Goal: Task Accomplishment & Management: Manage account settings

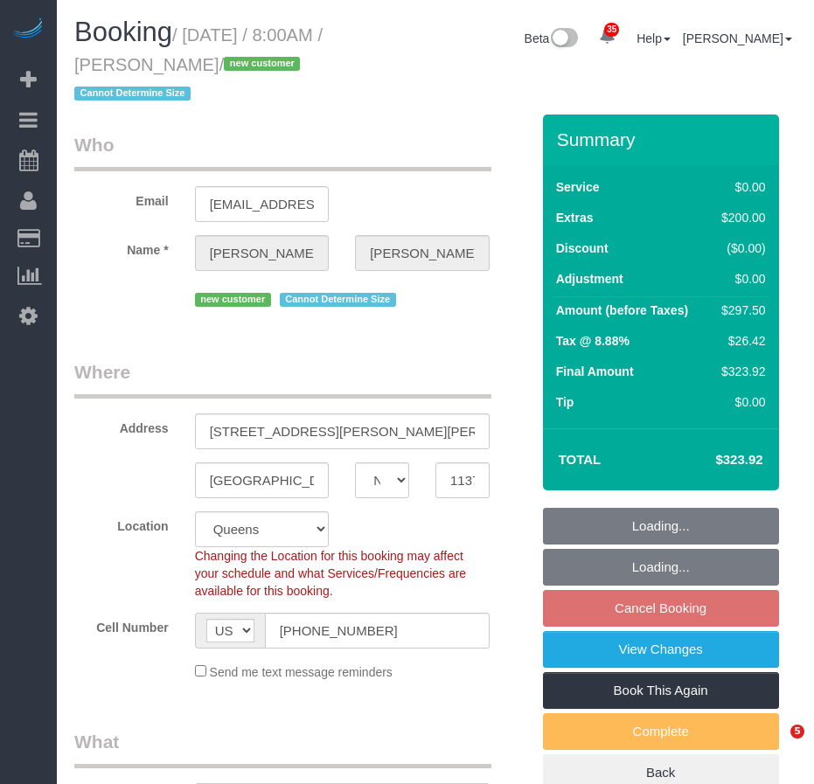
select select "NY"
select select "number:56"
select select "number:72"
select select "number:15"
select select "number:5"
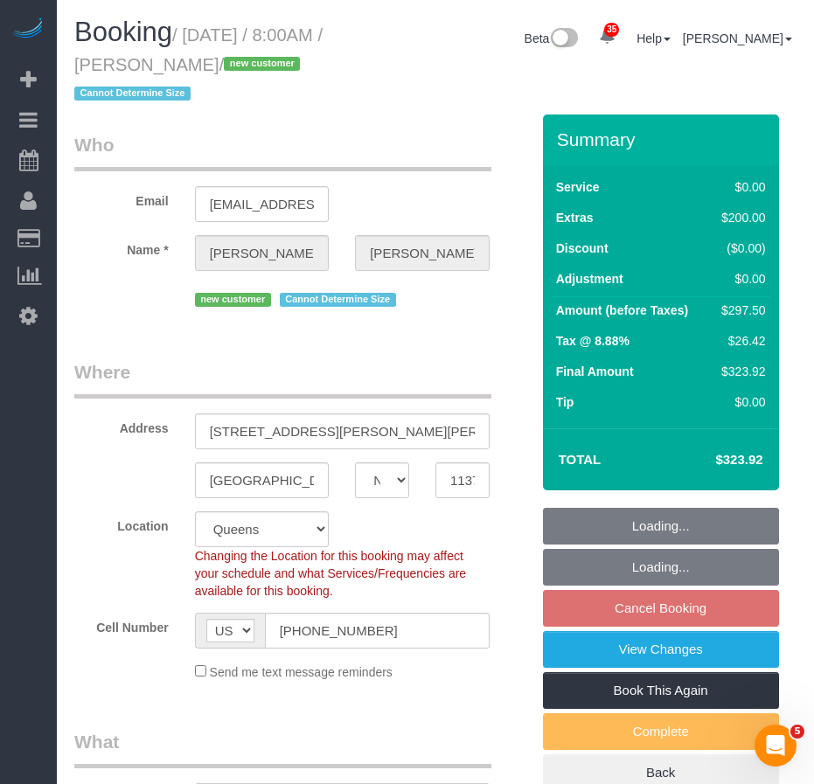
select select "string:stripe-pm_1SFDpA4VGloSiKo7FVSC2416"
select select "object:960"
select select "spot1"
select select "object:1420"
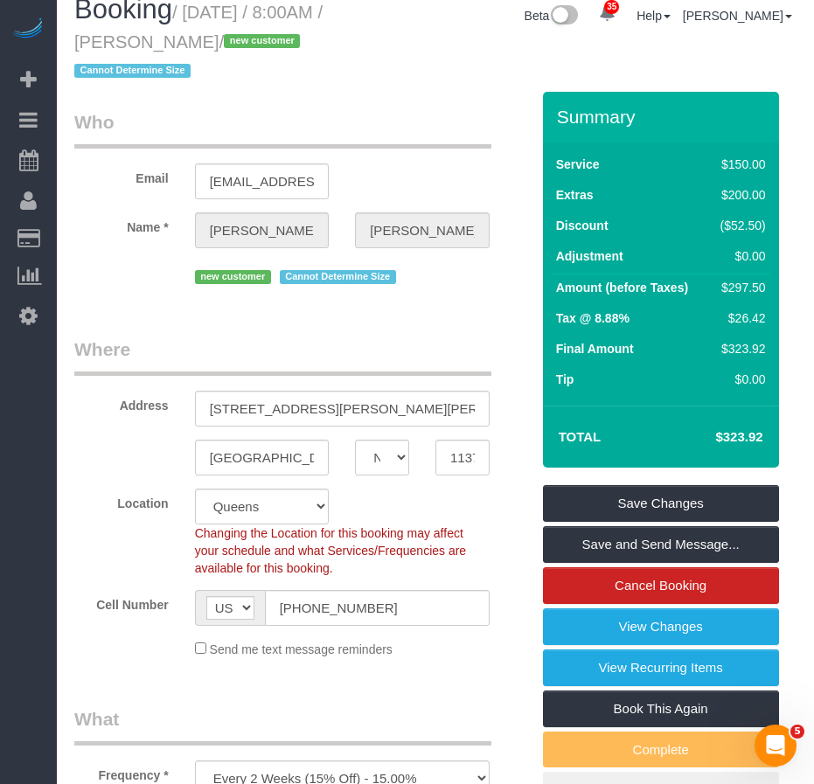
scroll to position [14, 0]
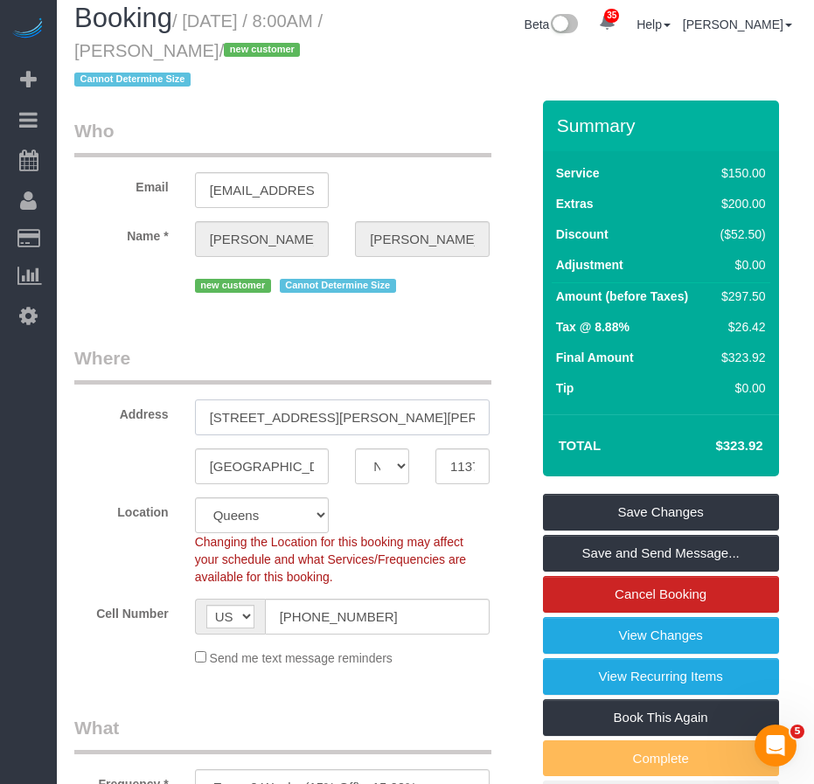
drag, startPoint x: 209, startPoint y: 419, endPoint x: 456, endPoint y: 419, distance: 247.3
click at [456, 419] on body "35 Beta Your Notifications You have 0 alerts × You have 3 to charge for [DATE] …" at bounding box center [407, 378] width 814 height 784
drag, startPoint x: 277, startPoint y: 467, endPoint x: 178, endPoint y: 459, distance: 99.1
click at [178, 459] on div "[GEOGRAPHIC_DATA] AK AL AR AZ CA CO CT DC DE [GEOGRAPHIC_DATA] [GEOGRAPHIC_DATA…" at bounding box center [302, 466] width 482 height 36
drag, startPoint x: 210, startPoint y: 414, endPoint x: 405, endPoint y: 418, distance: 195.8
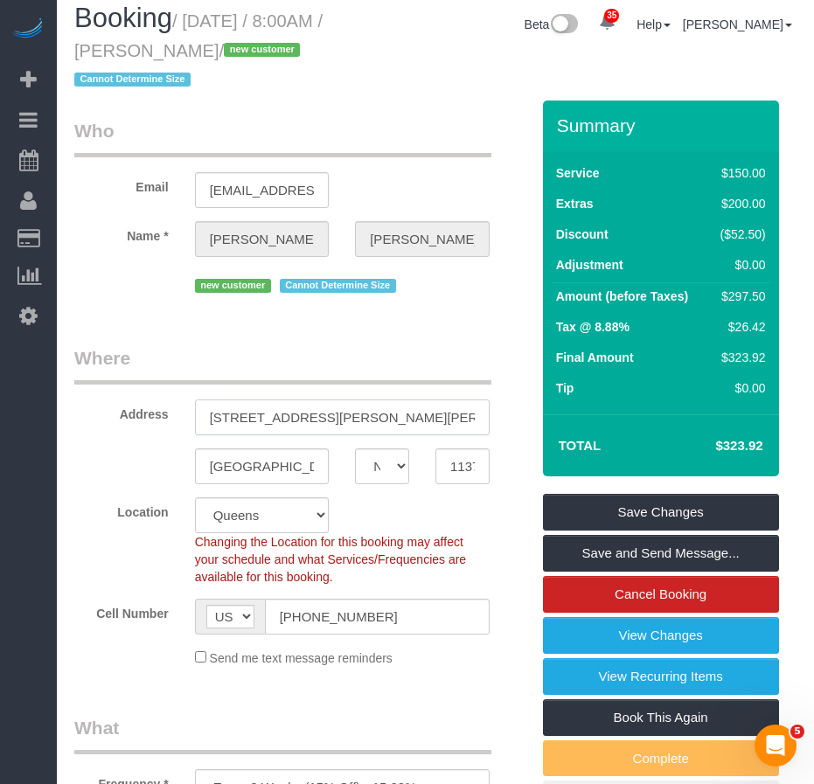
click at [405, 418] on input "[STREET_ADDRESS][PERSON_NAME][PERSON_NAME] 7G" at bounding box center [342, 417] width 294 height 36
drag, startPoint x: 281, startPoint y: 470, endPoint x: 196, endPoint y: 465, distance: 84.9
click at [196, 465] on input "[GEOGRAPHIC_DATA]" at bounding box center [262, 466] width 135 height 36
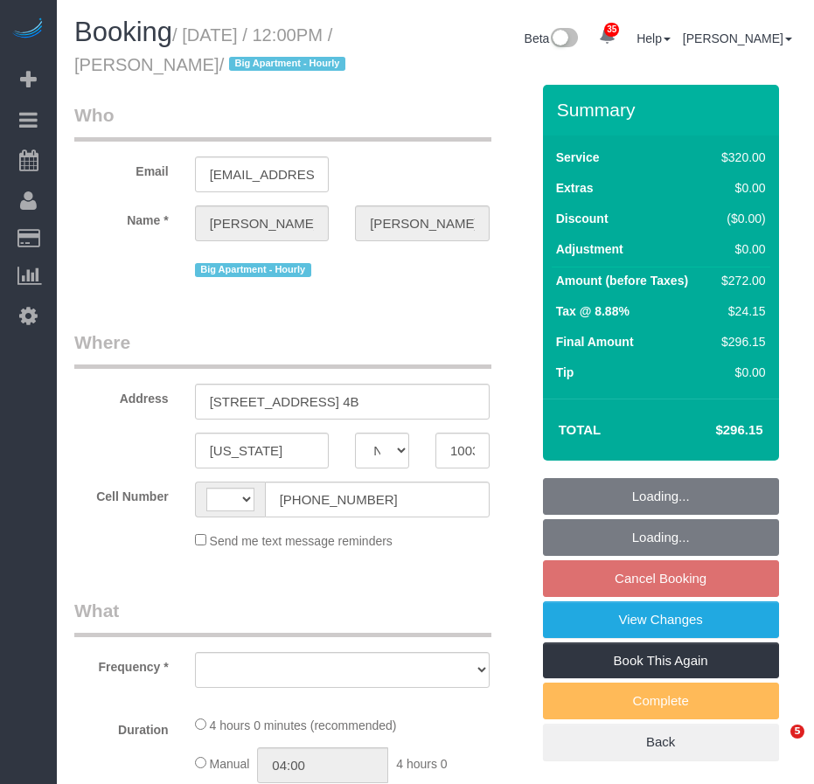
select select "NY"
select select "string:[GEOGRAPHIC_DATA]"
select select "object:811"
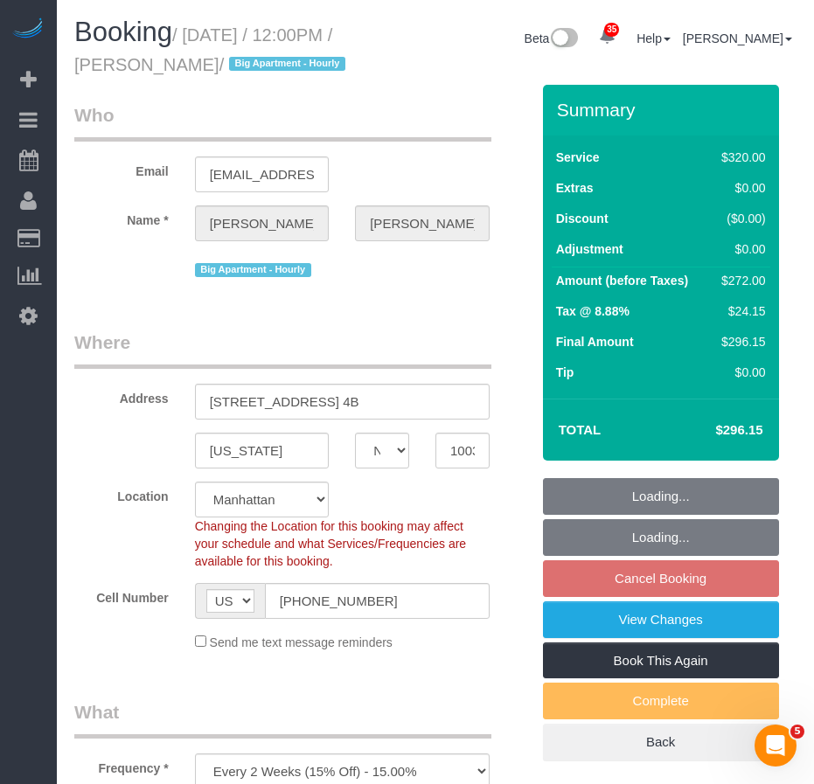
select select "240"
select select "number:58"
select select "number:74"
select select "number:15"
select select "number:5"
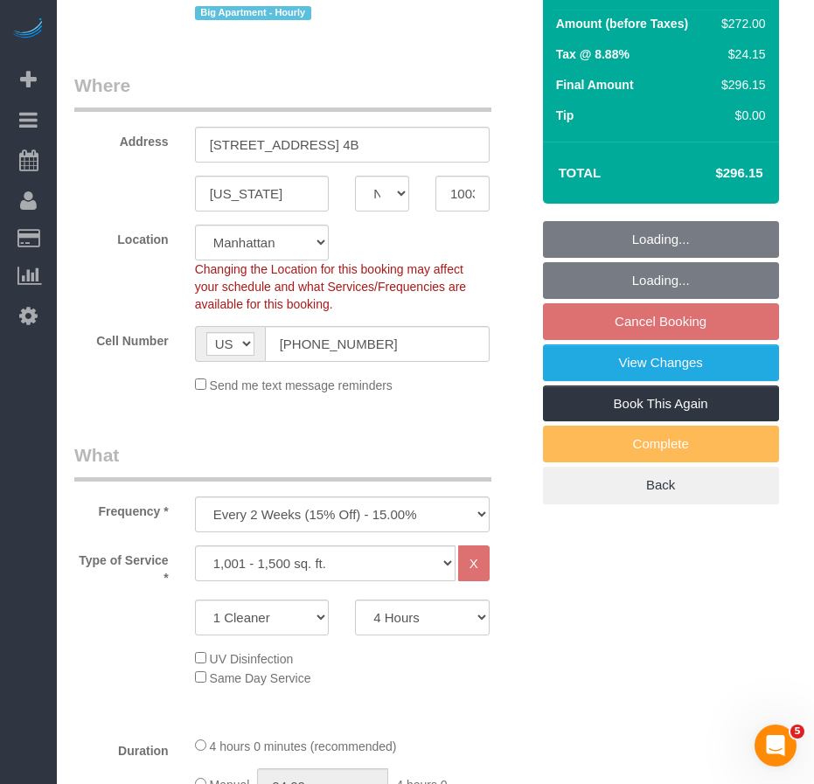
select select "object:1049"
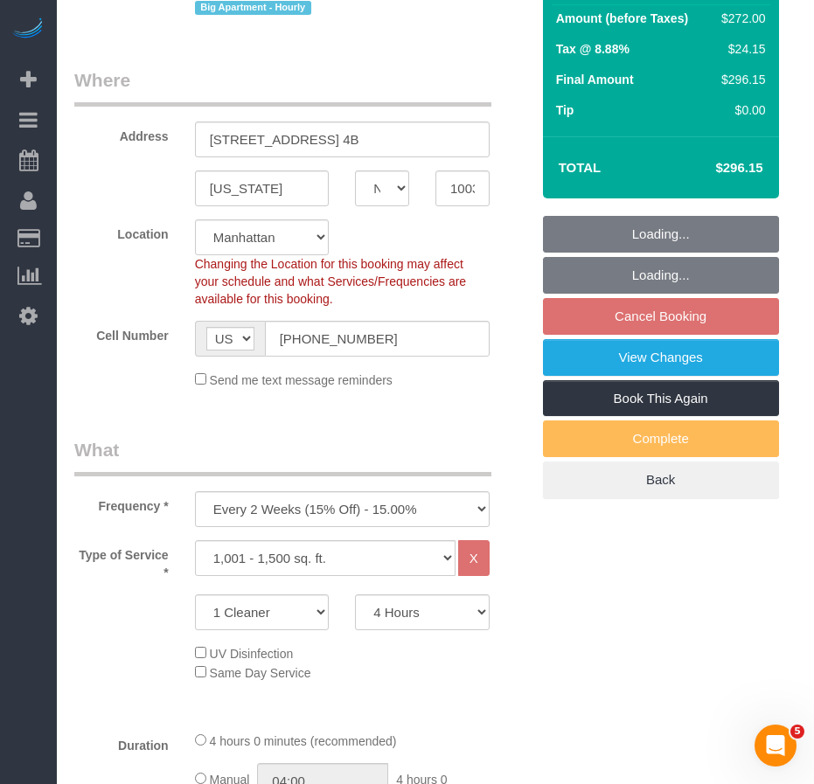
select select "string:stripe-pm_1Rf2gy4VGloSiKo7S6Ideuvg"
select select "spot5"
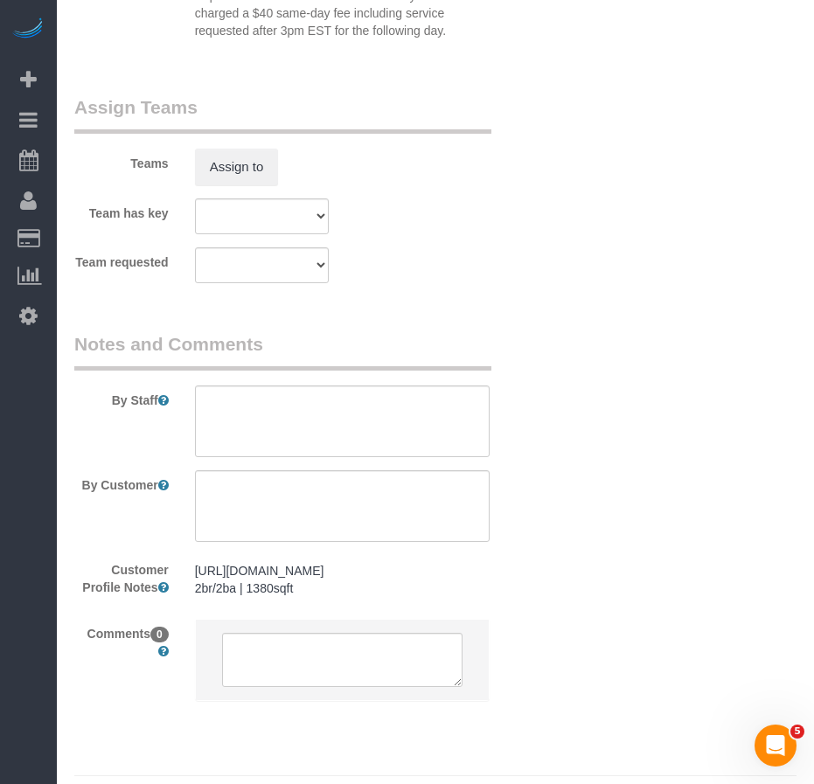
scroll to position [2177, 0]
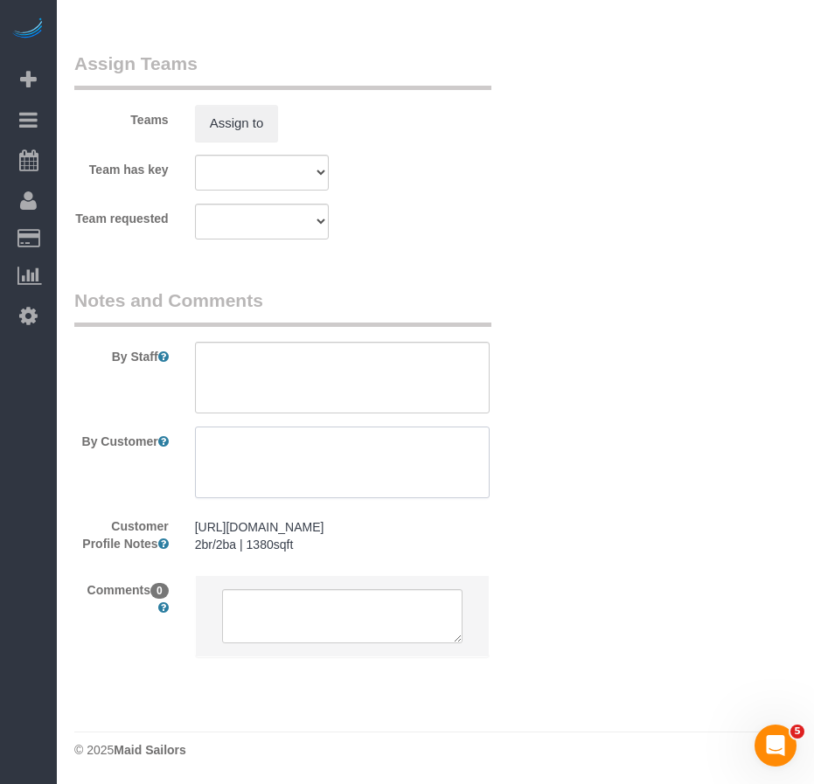
click at [275, 428] on textarea at bounding box center [342, 462] width 294 height 72
click at [235, 426] on textarea at bounding box center [342, 462] width 294 height 72
type textarea "C"
type textarea "Priorities"
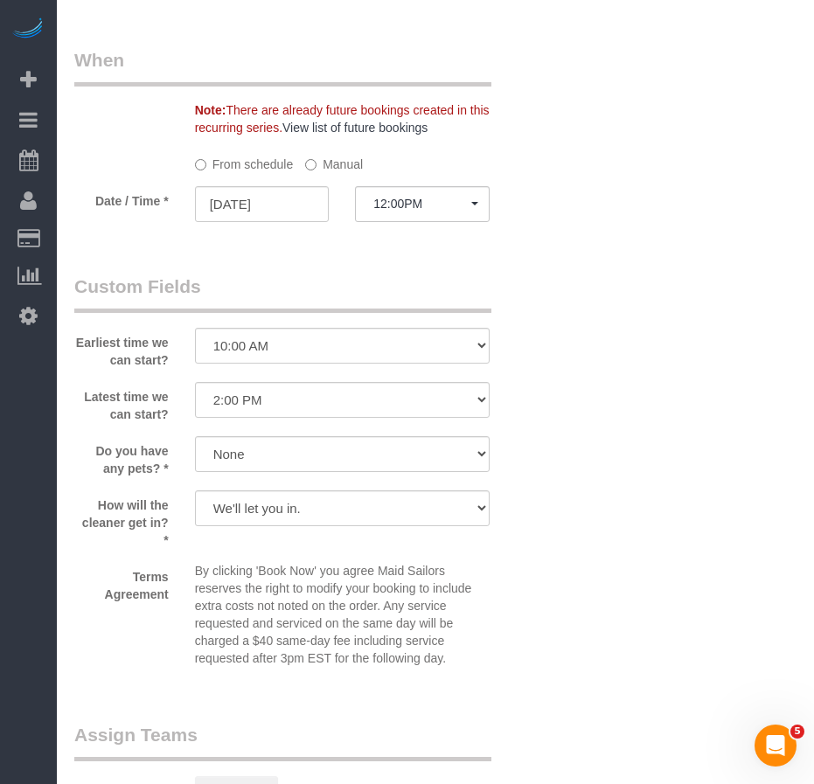
scroll to position [1478, 0]
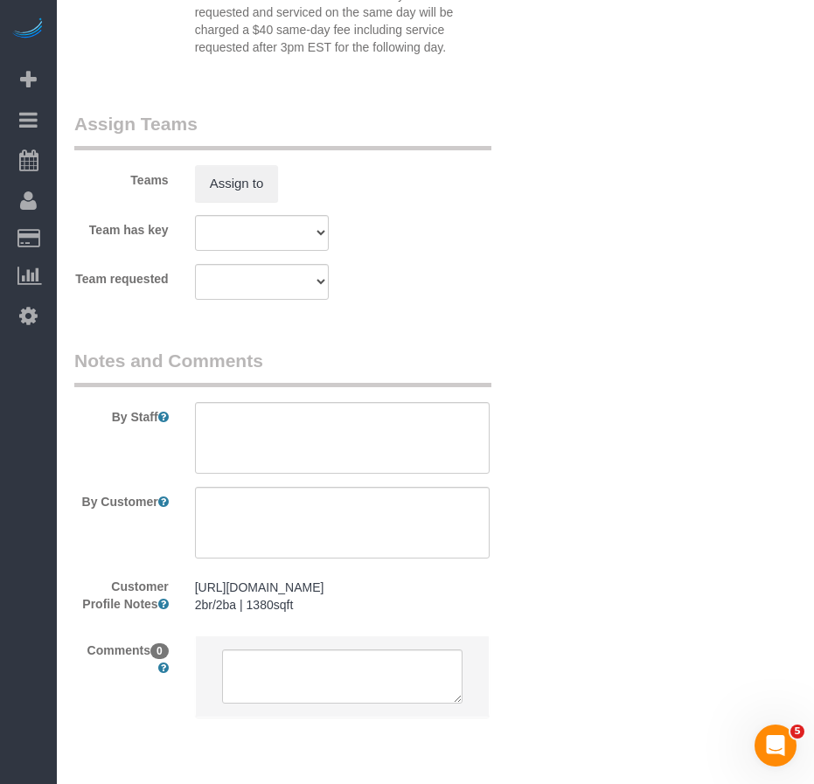
scroll to position [2177, 0]
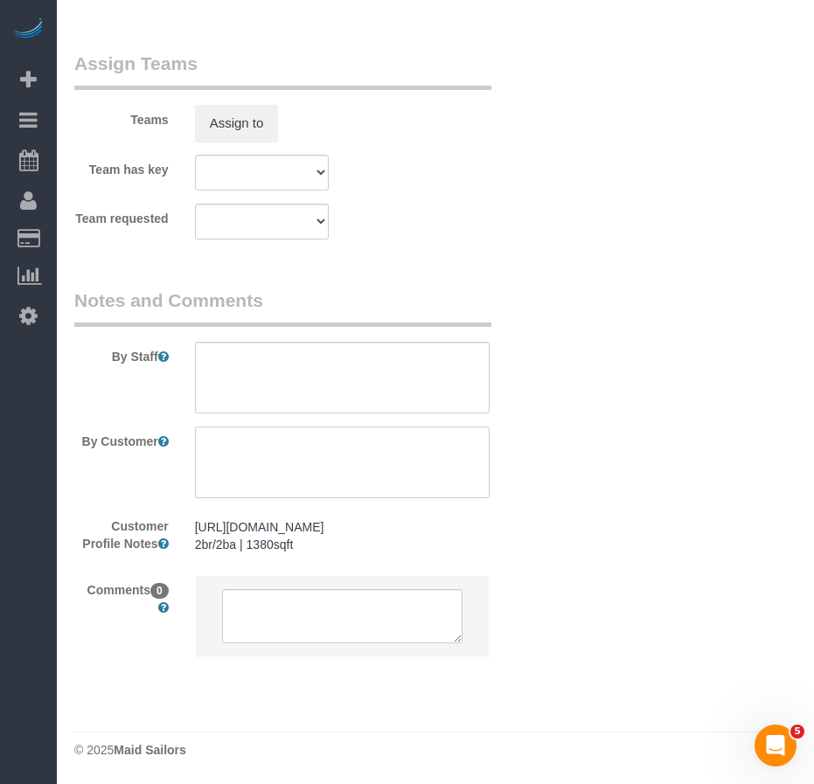
click at [247, 430] on textarea at bounding box center [342, 462] width 294 height 72
click at [252, 431] on textarea at bounding box center [342, 462] width 294 height 72
drag, startPoint x: 218, startPoint y: 426, endPoint x: 233, endPoint y: 425, distance: 15.0
click at [233, 426] on textarea at bounding box center [342, 462] width 294 height 72
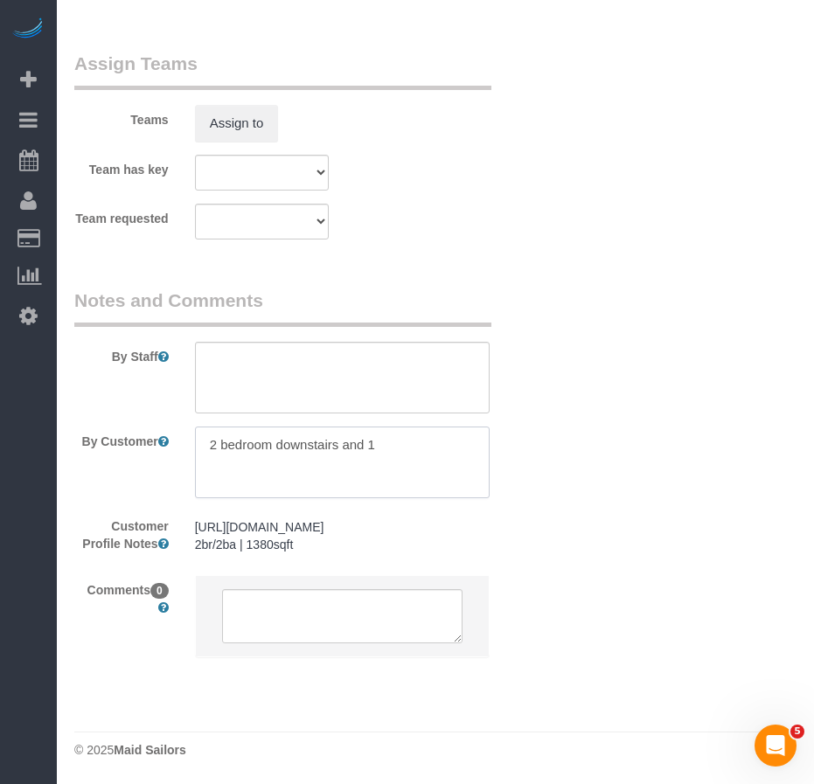
click at [418, 431] on textarea at bounding box center [342, 462] width 294 height 72
type textarea "2 bedroom downstairs and one bedroom upstairs"
click at [275, 357] on textarea at bounding box center [342, 378] width 294 height 72
click at [277, 446] on textarea at bounding box center [342, 462] width 294 height 72
click at [470, 343] on textarea at bounding box center [342, 378] width 294 height 72
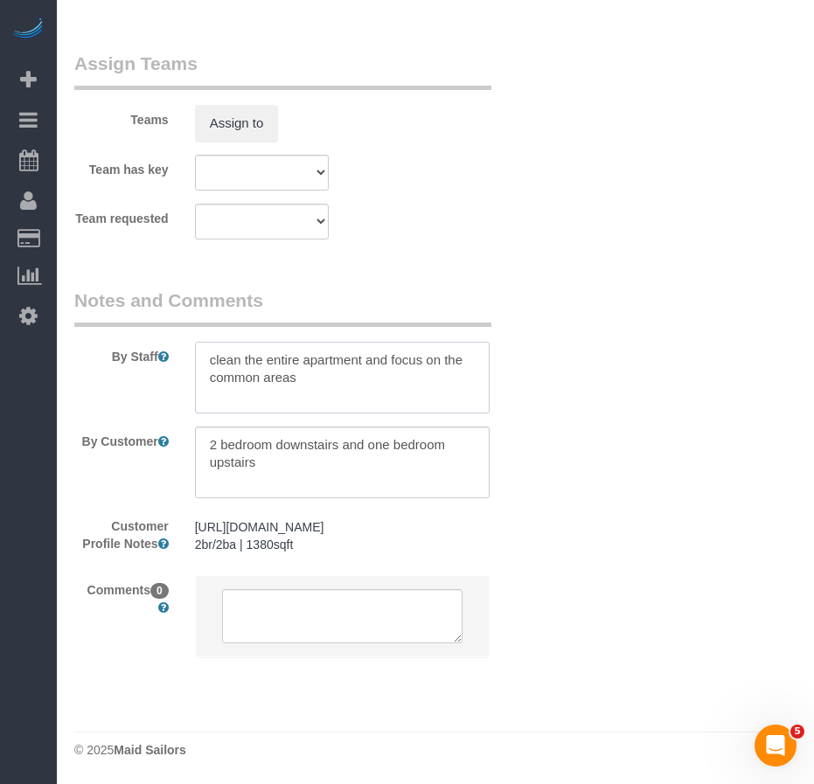
type textarea "clean the entire apartment and focus on the common areas"
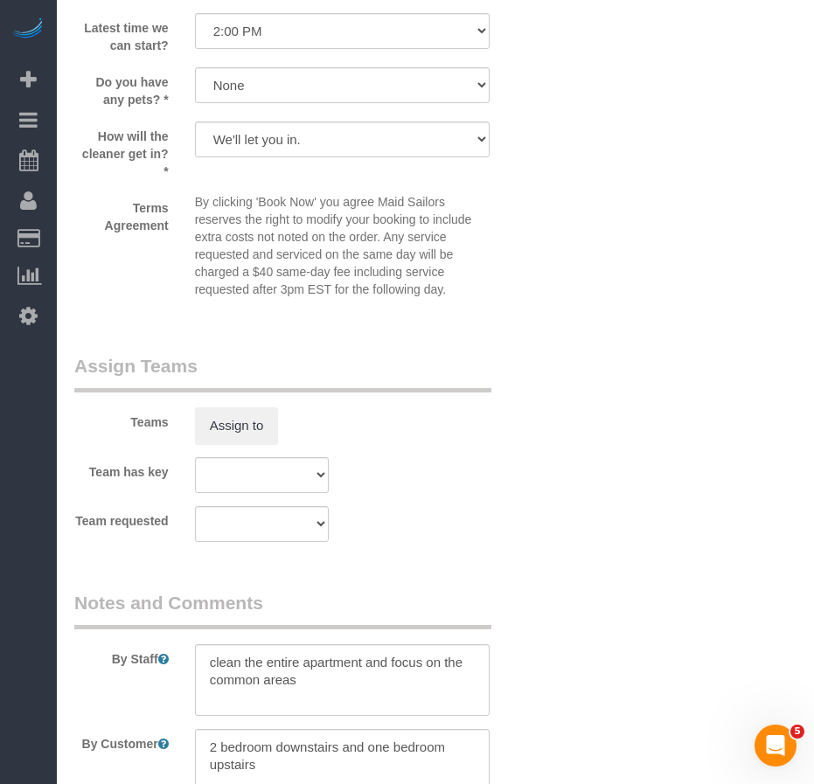
scroll to position [2002, 0]
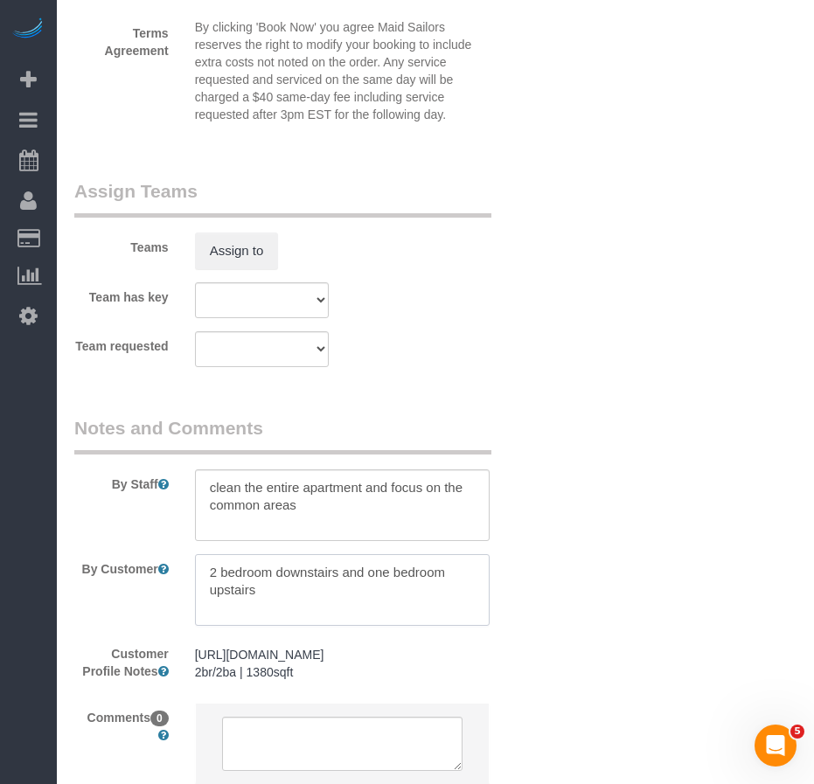
click at [267, 622] on textarea at bounding box center [342, 590] width 294 height 72
drag, startPoint x: 361, startPoint y: 604, endPoint x: 343, endPoint y: 602, distance: 17.6
click at [343, 602] on textarea at bounding box center [342, 590] width 294 height 72
click at [473, 606] on textarea at bounding box center [342, 590] width 294 height 72
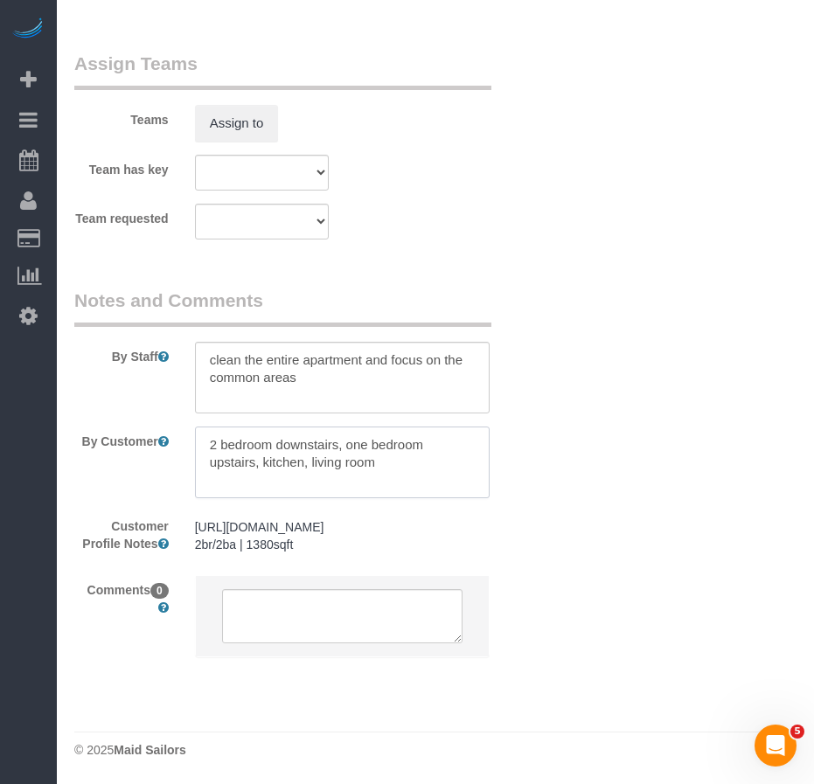
scroll to position [2177, 0]
type textarea "2 bedroom downstairs, one bedroom upstairs, kitchen, living room"
drag, startPoint x: 315, startPoint y: 363, endPoint x: 195, endPoint y: 342, distance: 122.4
click at [195, 342] on textarea at bounding box center [342, 378] width 294 height 72
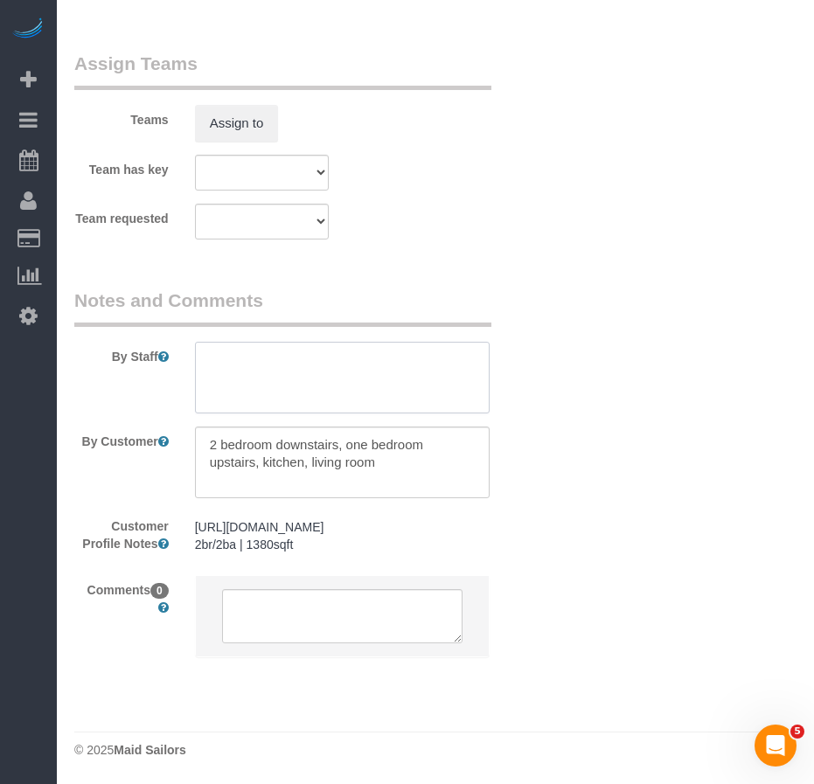
click at [268, 349] on textarea at bounding box center [342, 378] width 294 height 72
type textarea "clean the entire apartment, focus on common areas like the"
drag, startPoint x: 301, startPoint y: 364, endPoint x: 205, endPoint y: 336, distance: 100.1
click at [204, 342] on textarea at bounding box center [342, 378] width 294 height 72
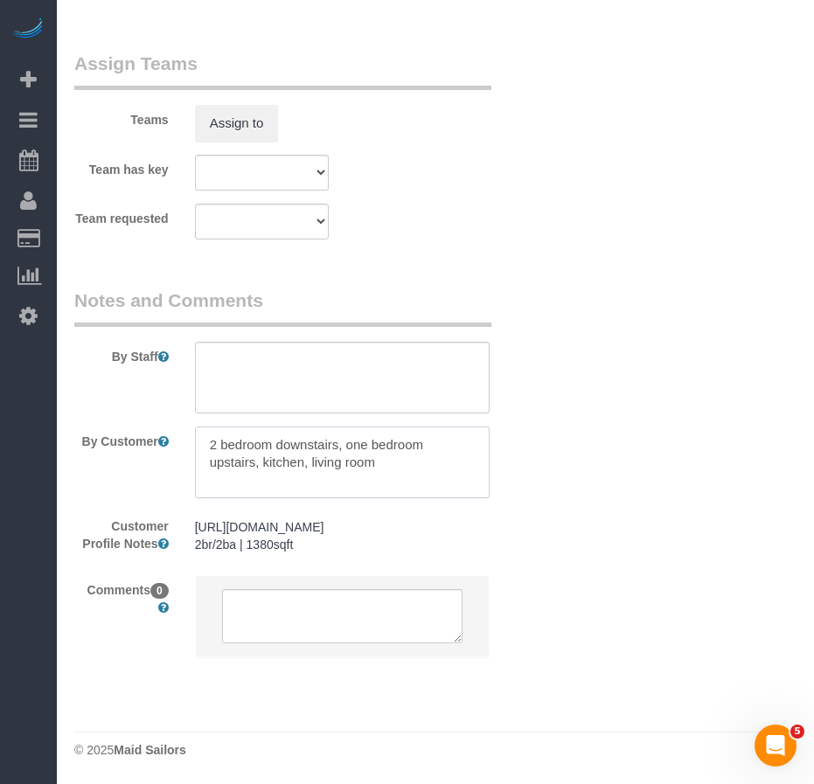
drag, startPoint x: 386, startPoint y: 446, endPoint x: 198, endPoint y: 427, distance: 188.8
click at [198, 427] on textarea at bounding box center [342, 462] width 294 height 72
click at [405, 450] on textarea at bounding box center [342, 462] width 294 height 72
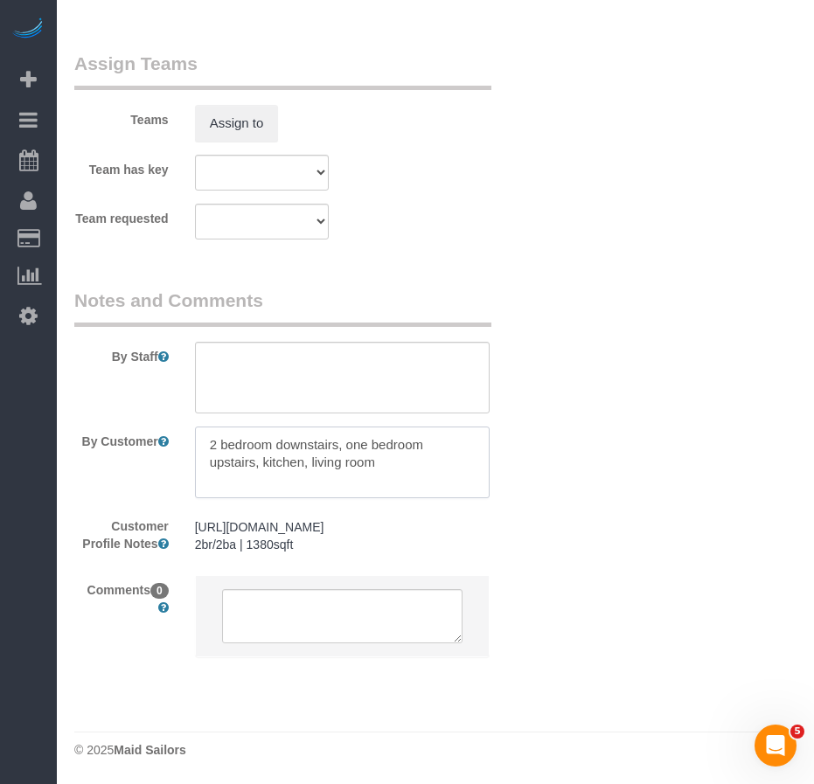
paste textarea "they can start wherever they want"
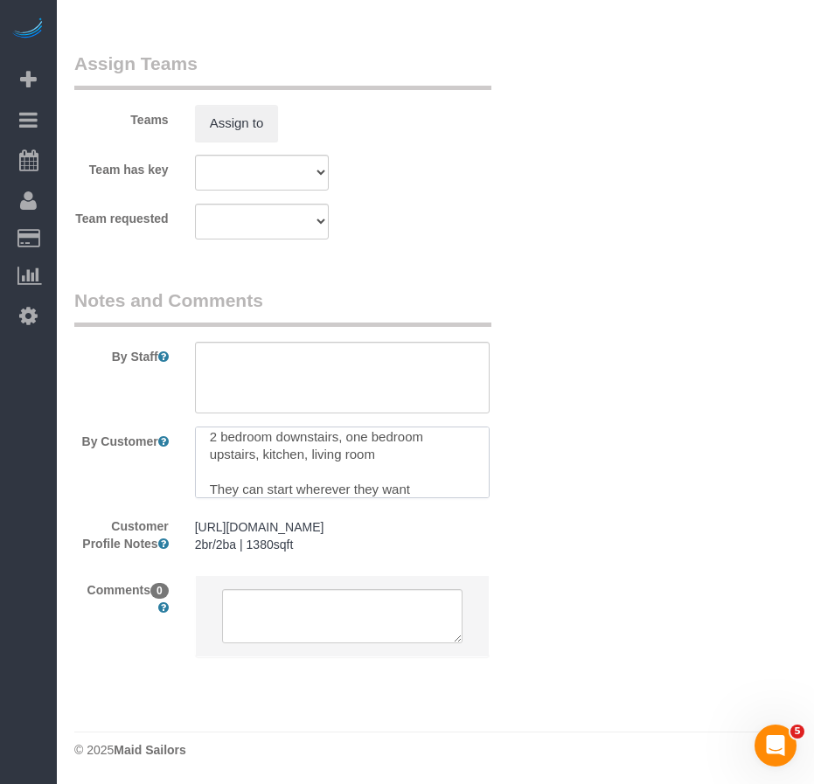
click at [419, 461] on textarea at bounding box center [342, 462] width 294 height 72
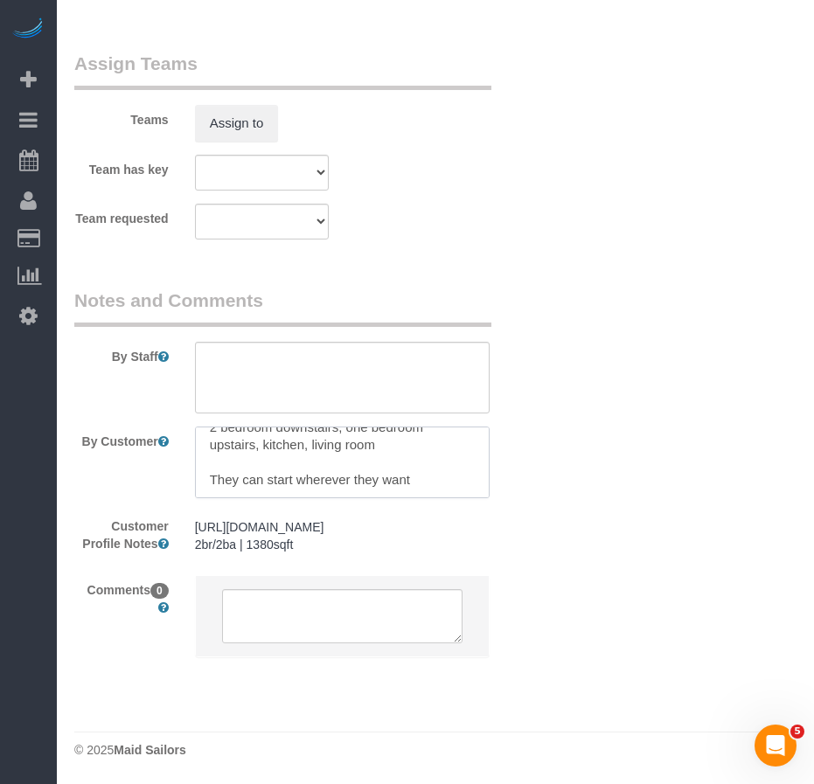
scroll to position [0, 0]
drag, startPoint x: 385, startPoint y: 447, endPoint x: 200, endPoint y: 415, distance: 187.2
click at [200, 426] on textarea at bounding box center [342, 462] width 294 height 72
click at [477, 430] on textarea at bounding box center [342, 462] width 294 height 72
click at [270, 428] on textarea at bounding box center [342, 462] width 294 height 72
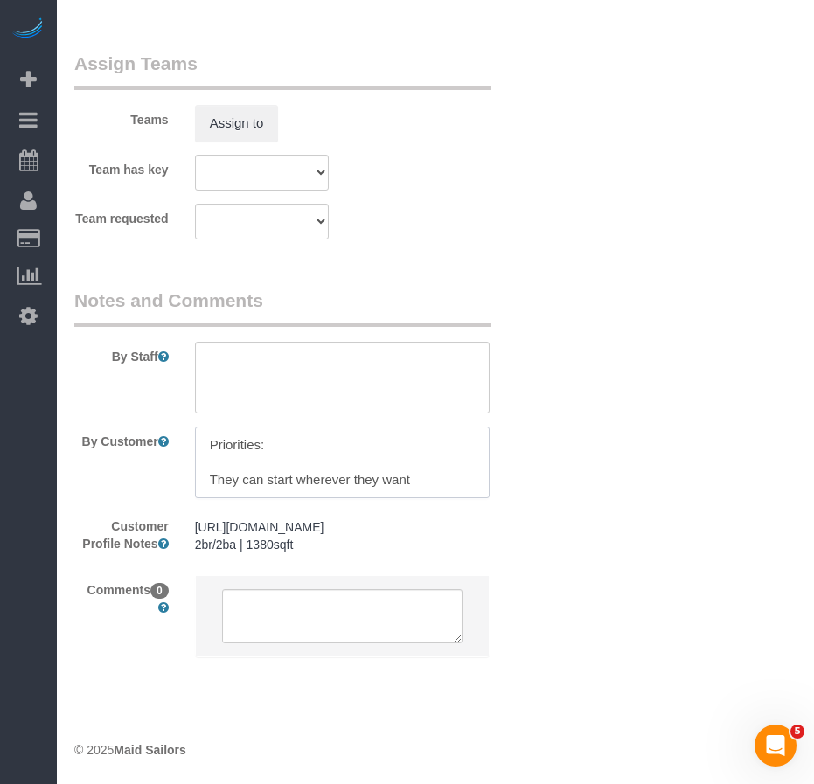
click at [297, 429] on textarea at bounding box center [342, 462] width 294 height 72
paste textarea "2 bedroom downstairs, one bedroom upstairs, kitchen, living room"
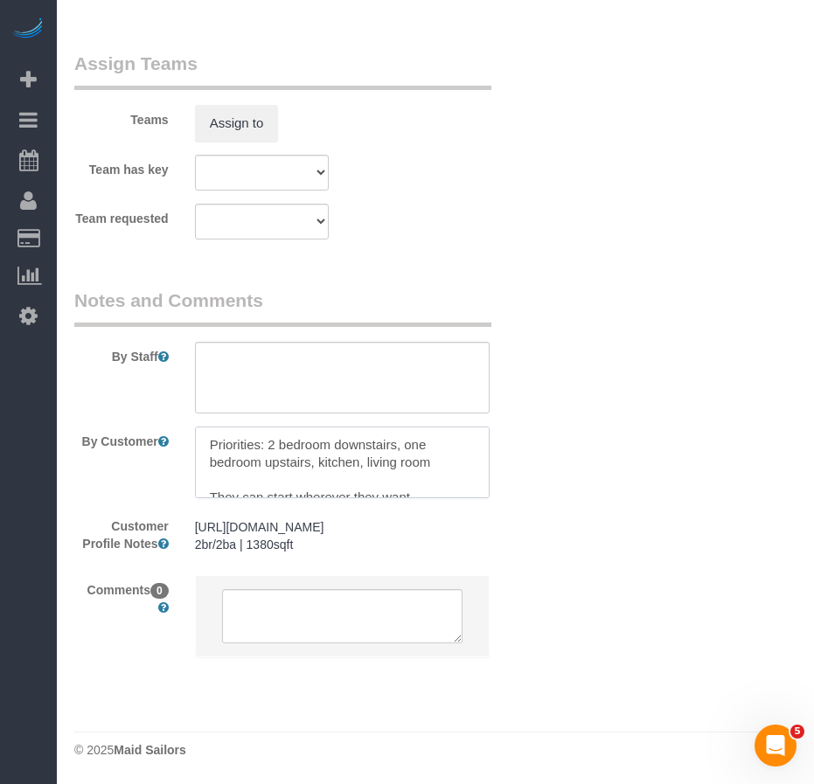
click at [367, 446] on textarea at bounding box center [342, 462] width 294 height 72
click at [389, 453] on textarea at bounding box center [342, 462] width 294 height 72
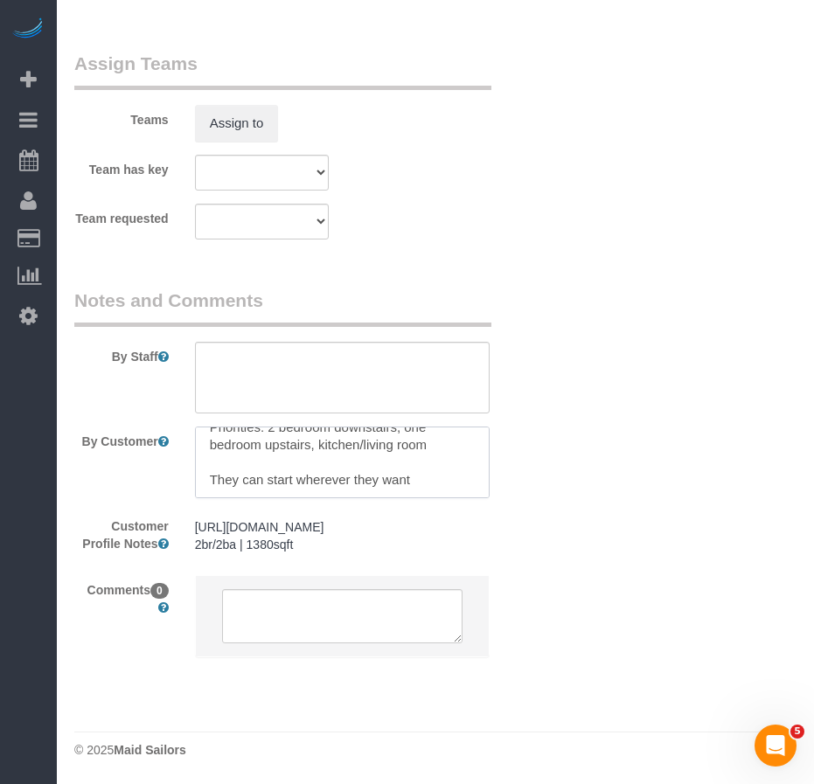
click at [415, 465] on textarea at bounding box center [342, 462] width 294 height 72
type textarea "Priorities: 2 bedroom downstairs, one bedroom upstairs, kitchen/living room The…"
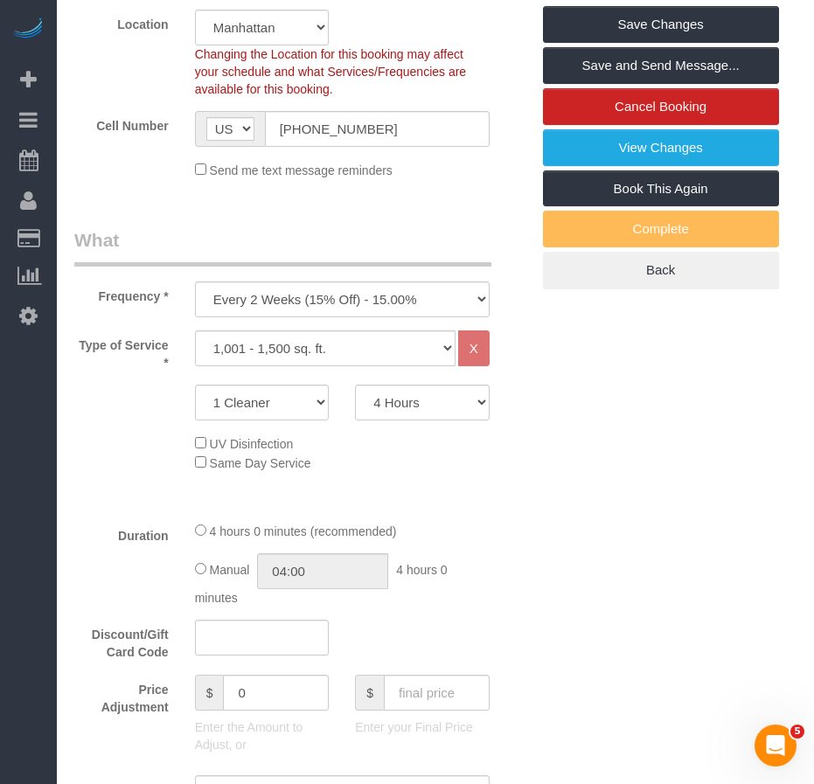
scroll to position [342, 0]
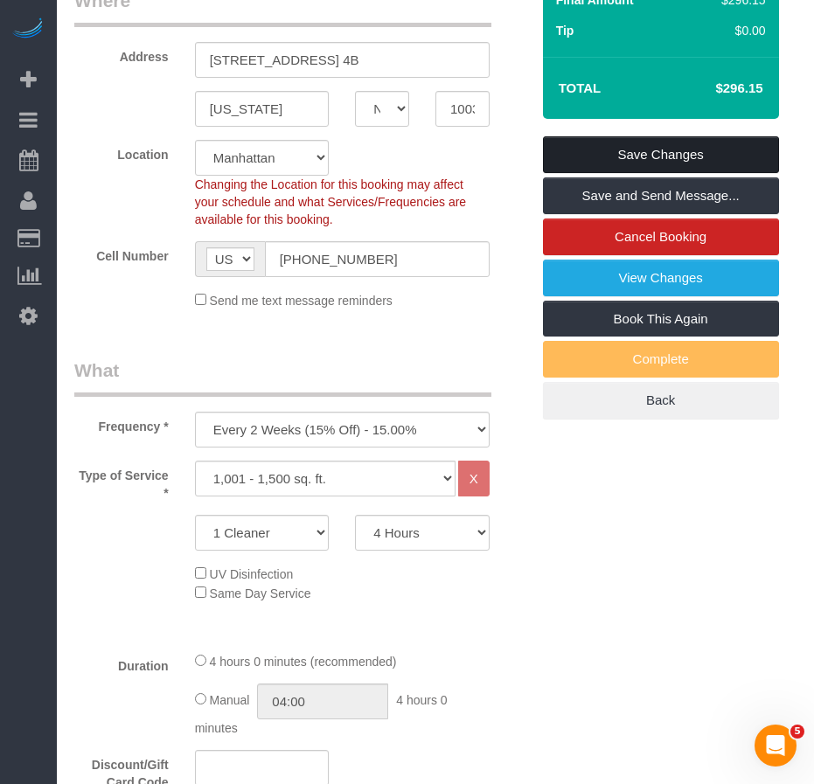
click at [589, 173] on link "Save Changes" at bounding box center [661, 154] width 236 height 37
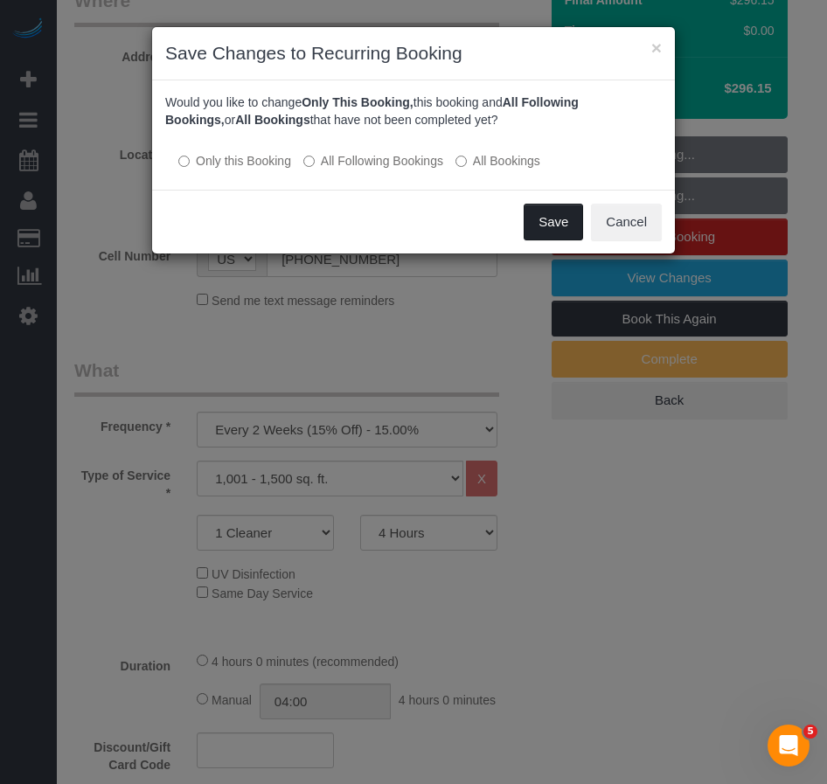
click at [539, 227] on button "Save" at bounding box center [552, 222] width 59 height 37
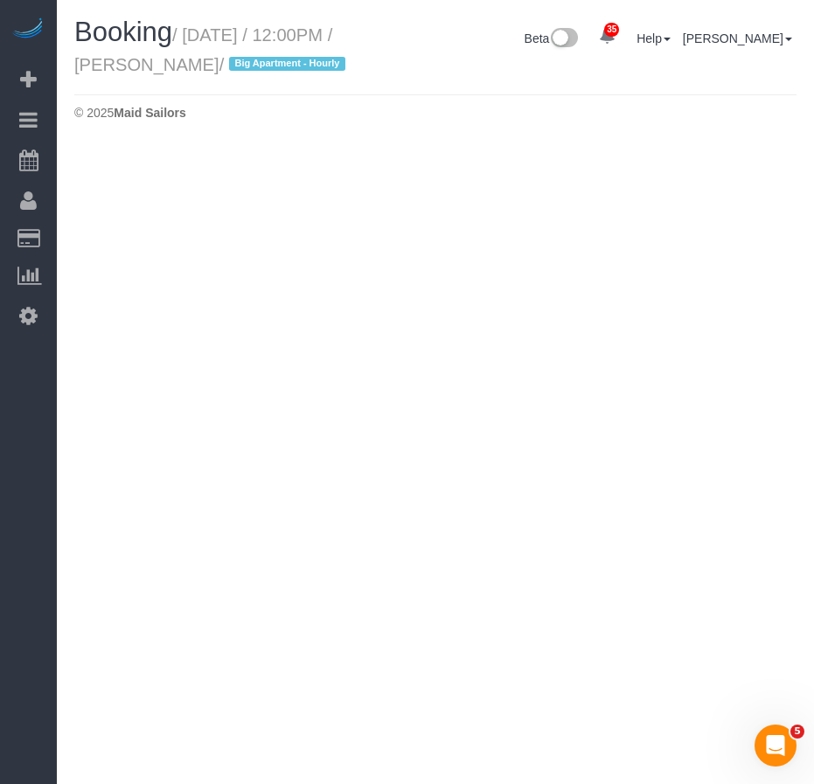
select select "NY"
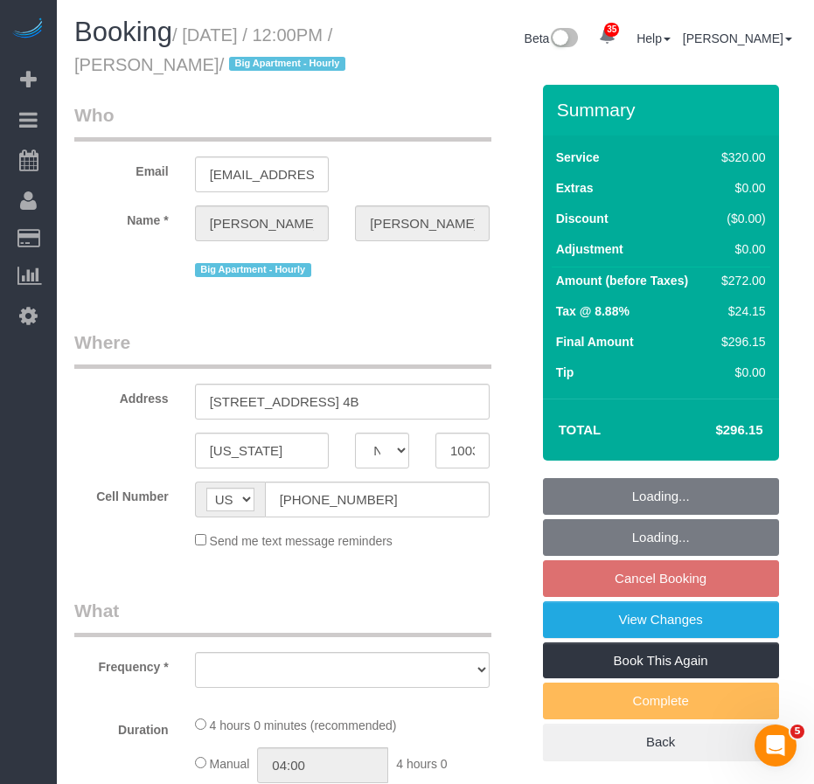
select select "object:2403"
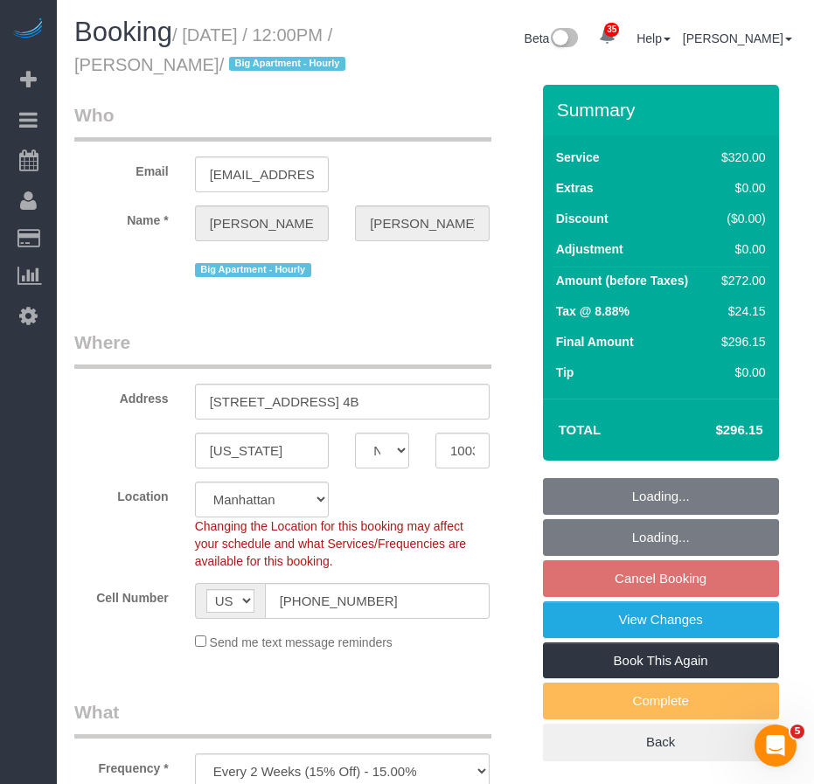
select select "number:58"
select select "number:74"
select select "number:15"
select select "number:5"
select select "object:2639"
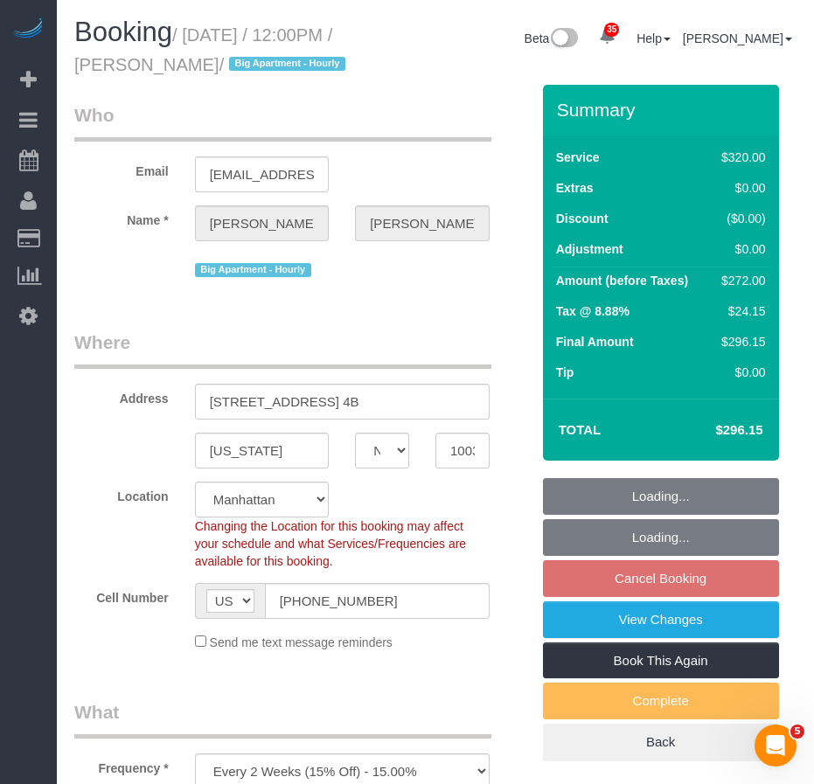
select select "240"
select select "string:stripe-pm_1Rf2gy4VGloSiKo7S6Ideuvg"
select select "spot64"
